Goal: Information Seeking & Learning: Learn about a topic

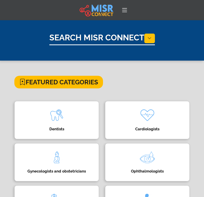
click at [126, 12] on icon at bounding box center [124, 10] width 7 height 7
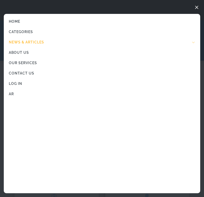
click at [28, 42] on span "News & Articles" at bounding box center [26, 42] width 35 height 5
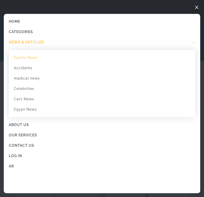
click at [30, 56] on link "Sports News" at bounding box center [102, 58] width 187 height 10
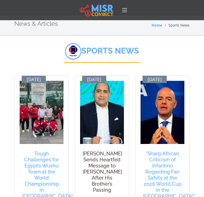
click at [98, 164] on h5 "Moheb Abdelhady Sends Heartfelt Message to Khaled Bebo After His Brother’s Pass…" at bounding box center [102, 171] width 39 height 42
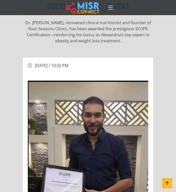
scroll to position [227, 0]
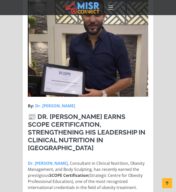
click at [97, 67] on img at bounding box center [88, 38] width 120 height 117
click at [94, 62] on img at bounding box center [88, 38] width 120 height 117
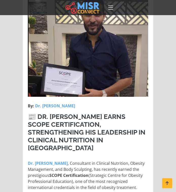
click at [94, 62] on img at bounding box center [88, 38] width 120 height 117
drag, startPoint x: 71, startPoint y: 100, endPoint x: 45, endPoint y: 100, distance: 25.2
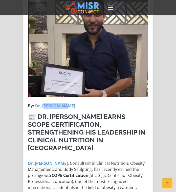
click at [109, 52] on img at bounding box center [88, 38] width 120 height 117
